Goal: Information Seeking & Learning: Learn about a topic

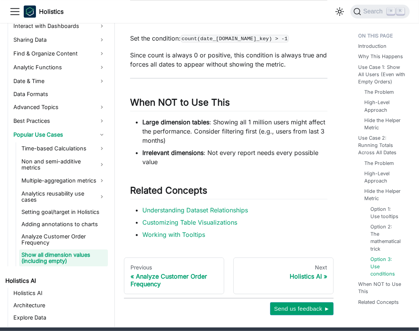
scroll to position [2637, 0]
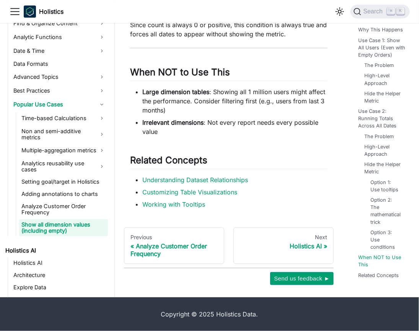
click at [278, 202] on li "Working with Tooltips" at bounding box center [234, 204] width 185 height 9
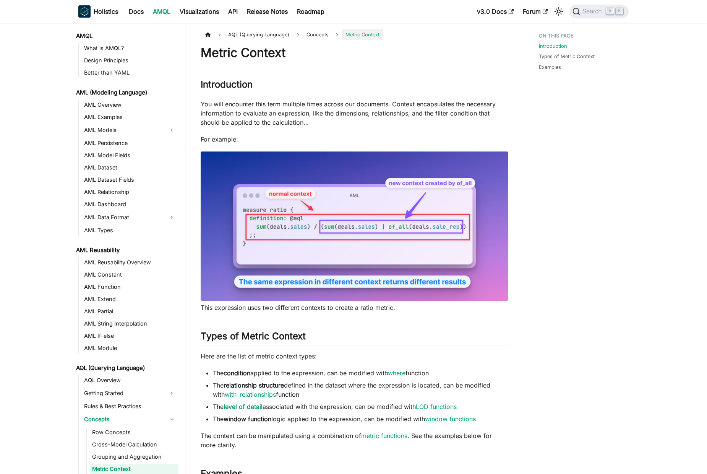
scroll to position [90, 0]
